Goal: Check status: Check status

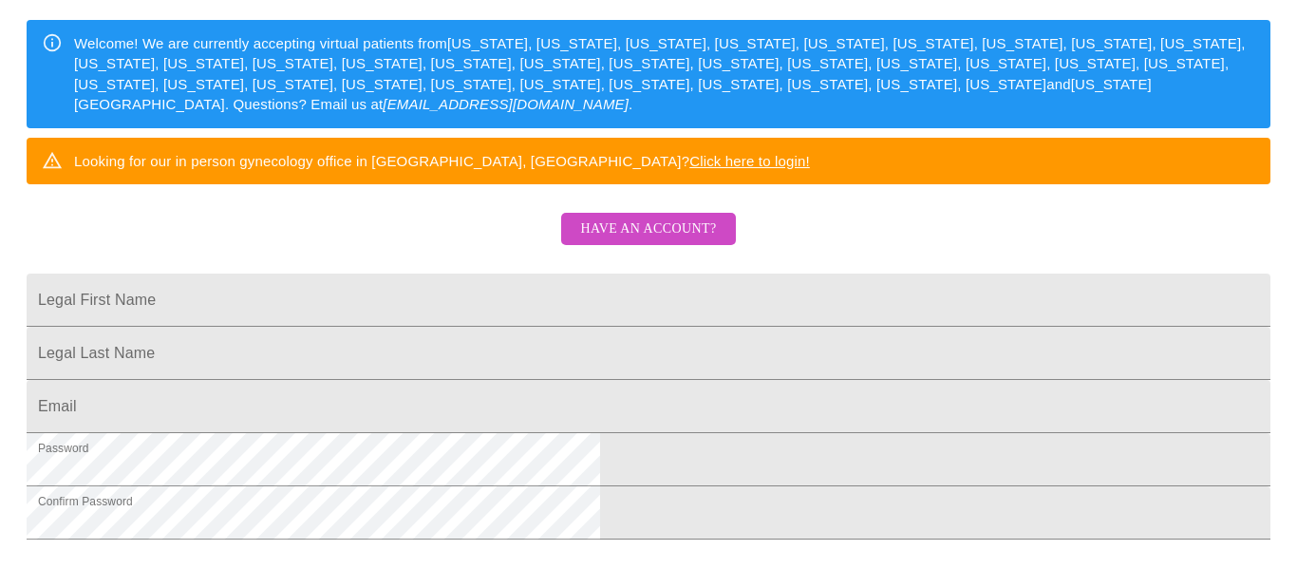
click at [678, 241] on span "Have an account?" at bounding box center [648, 229] width 136 height 24
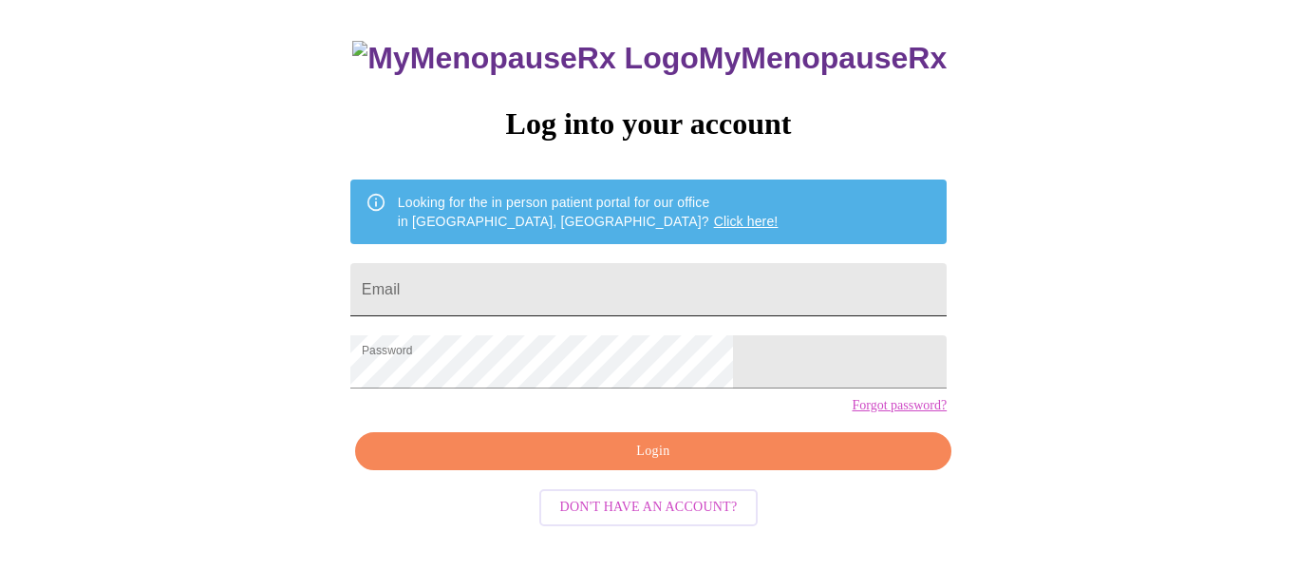
click at [548, 284] on input "Email" at bounding box center [648, 289] width 596 height 53
type input "[EMAIL_ADDRESS][DOMAIN_NAME]"
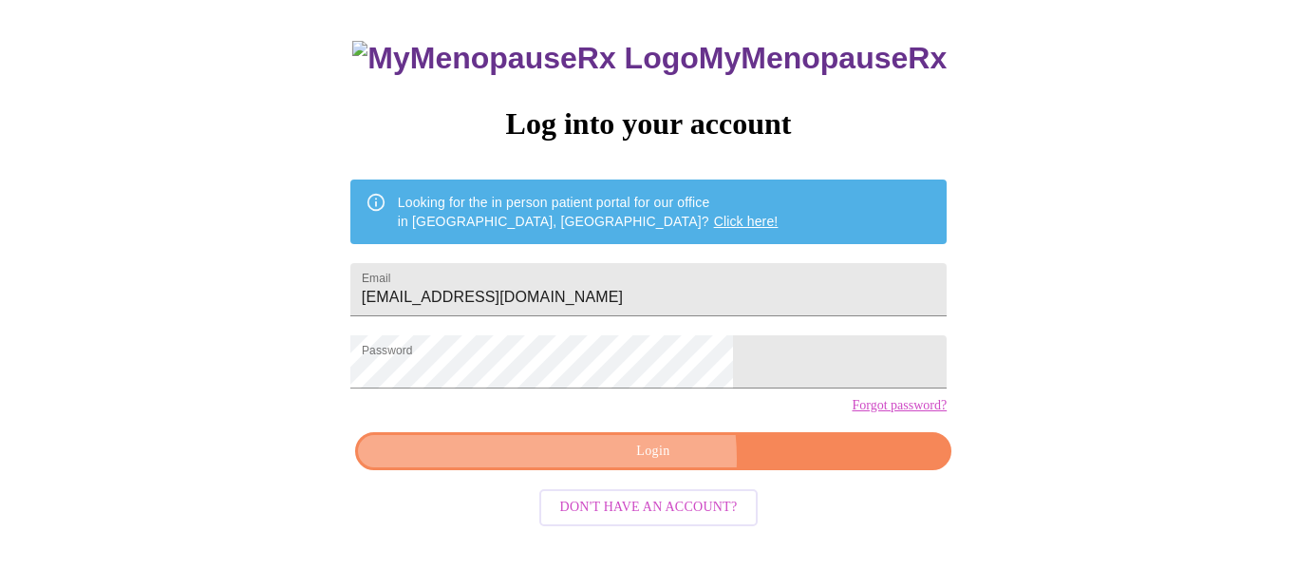
click at [620, 463] on span "Login" at bounding box center [653, 452] width 553 height 24
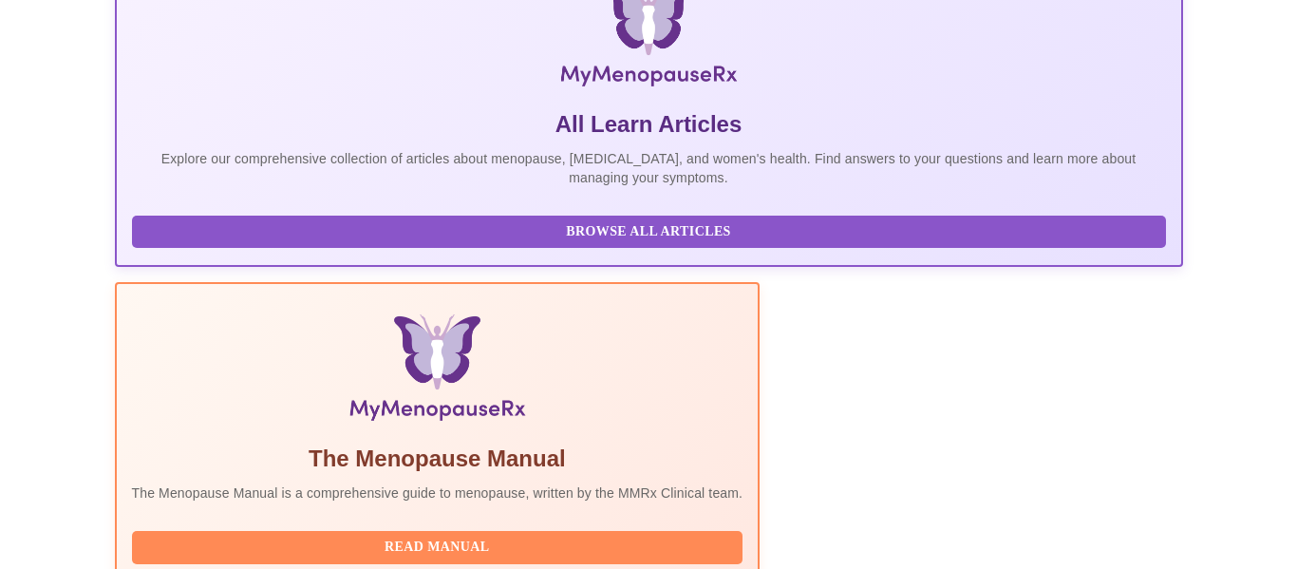
scroll to position [471, 0]
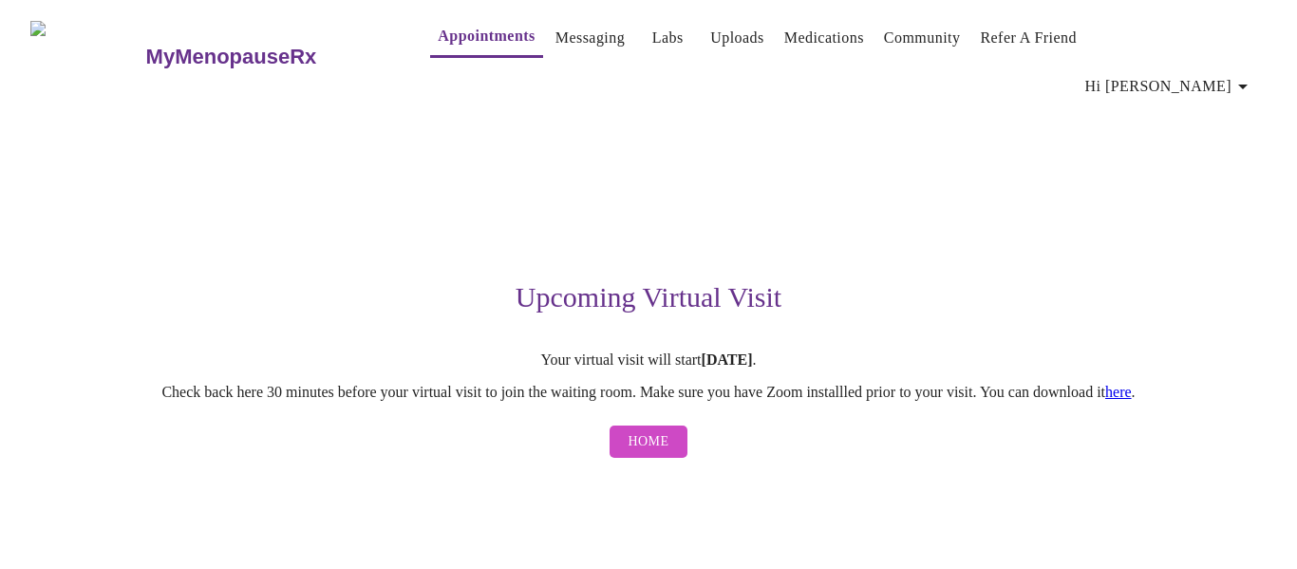
click at [1132, 384] on link "here" at bounding box center [1118, 392] width 27 height 16
